Goal: Information Seeking & Learning: Learn about a topic

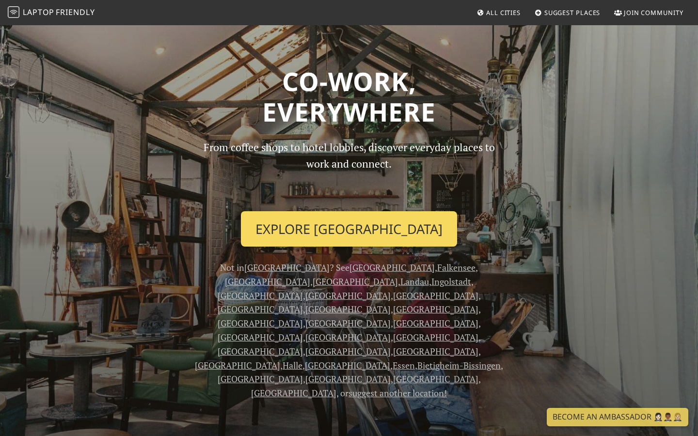
click at [381, 224] on link "Explore Berlin" at bounding box center [349, 229] width 216 height 36
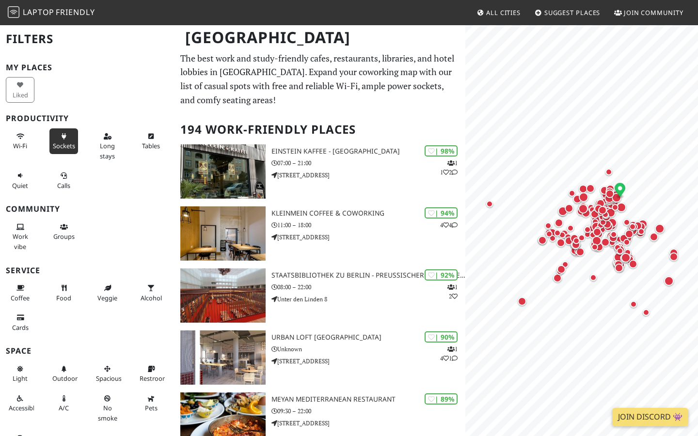
click at [66, 142] on span "Sockets" at bounding box center [64, 146] width 22 height 9
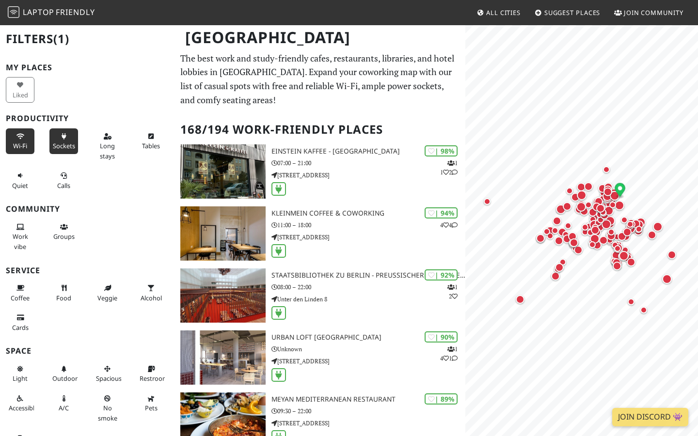
click at [21, 142] on span "Wi-Fi" at bounding box center [20, 146] width 14 height 9
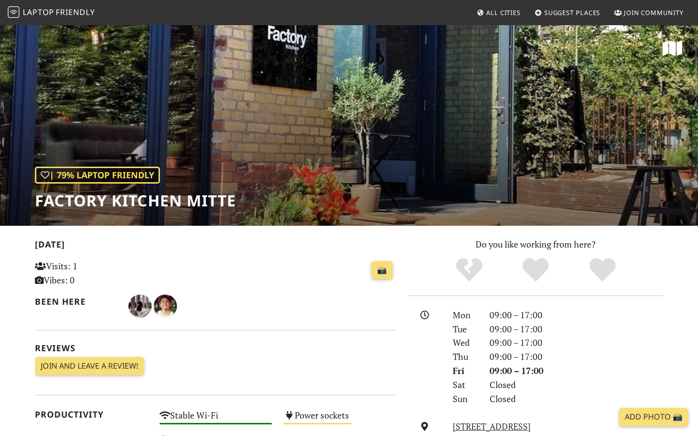
click at [199, 207] on h1 "Factory Kitchen Mitte" at bounding box center [135, 201] width 201 height 18
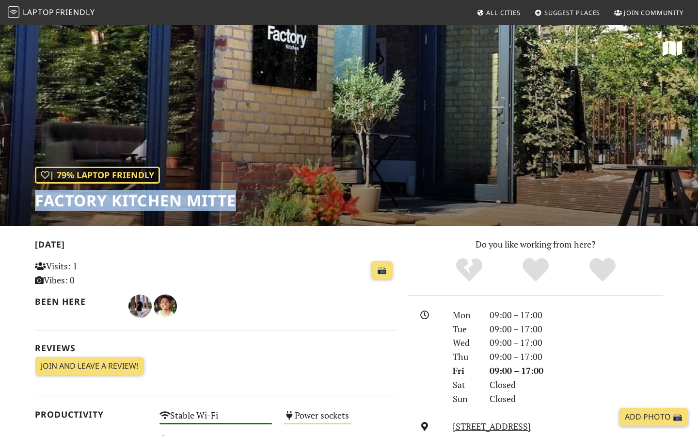
click at [199, 207] on h1 "Factory Kitchen Mitte" at bounding box center [135, 201] width 201 height 18
copy div "Factory Kitchen Mitte"
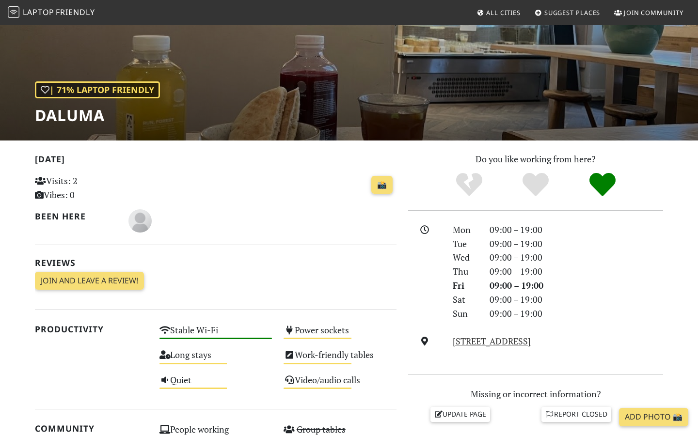
scroll to position [86, 0]
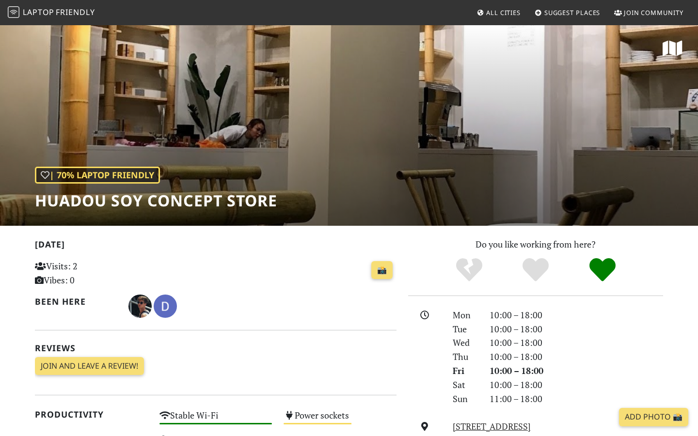
click at [183, 202] on h1 "HUADOU Soy Concept Store" at bounding box center [156, 201] width 242 height 18
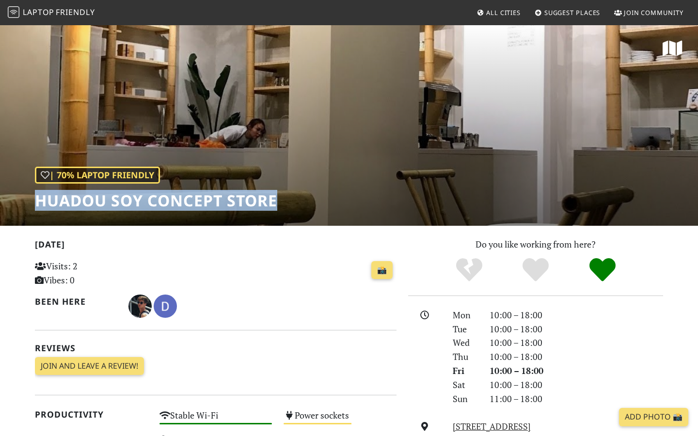
click at [183, 202] on h1 "HUADOU Soy Concept Store" at bounding box center [156, 201] width 242 height 18
